Goal: Check status: Check status

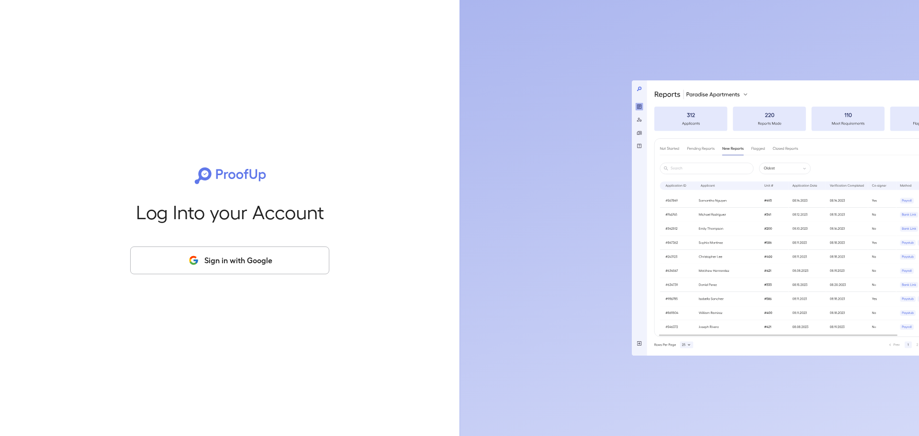
click at [219, 250] on button "Sign in with Google" at bounding box center [229, 260] width 199 height 28
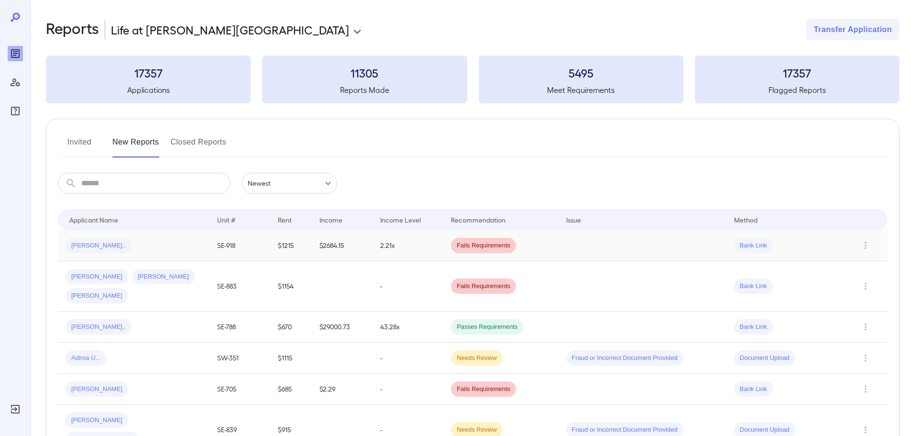
click at [161, 237] on td "Kierra S..." at bounding box center [134, 245] width 152 height 31
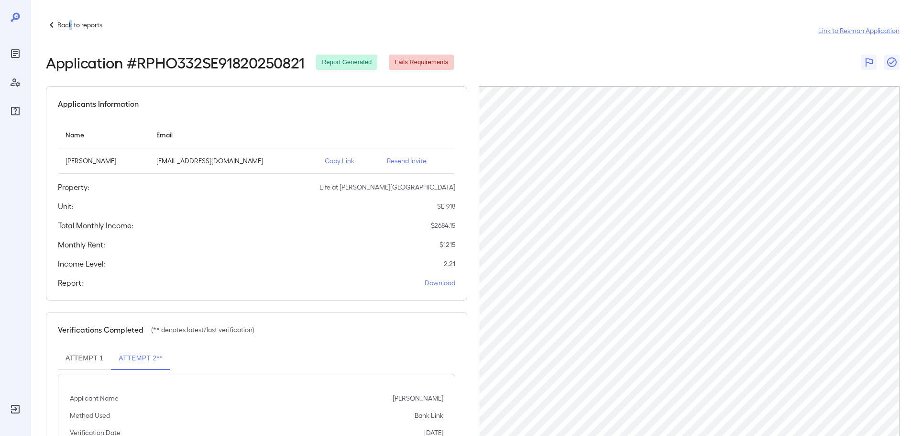
click at [70, 17] on div "Back to reports Link to Resman Application Application # RPHO332SE91820250821 R…" at bounding box center [471, 240] width 881 height 480
click at [70, 20] on div "Back to reports" at bounding box center [74, 24] width 56 height 11
